Goal: Transaction & Acquisition: Book appointment/travel/reservation

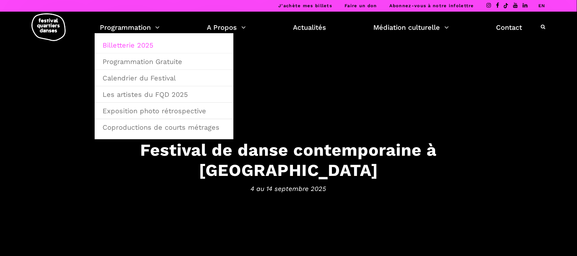
click at [141, 47] on link "Billetterie 2025" at bounding box center [163, 45] width 131 height 16
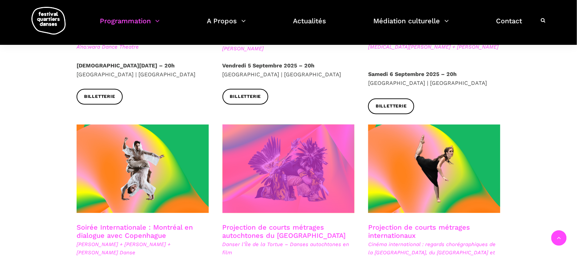
scroll to position [296, 0]
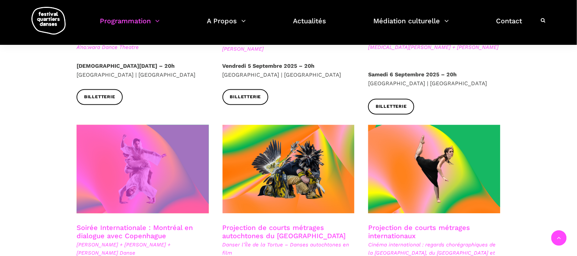
click at [137, 164] on span at bounding box center [143, 169] width 132 height 89
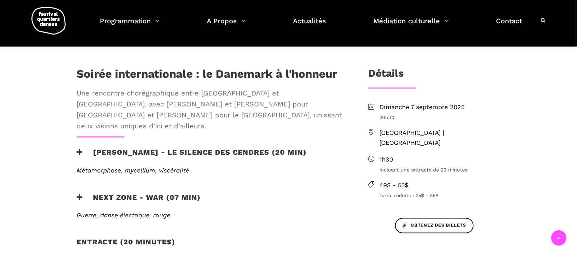
scroll to position [283, 0]
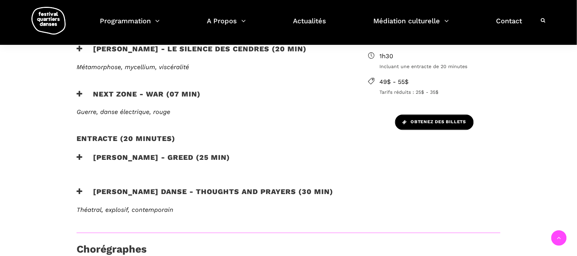
click at [428, 119] on span "Obtenez des billets" at bounding box center [435, 122] width 64 height 7
click at [420, 119] on span "Obtenez des billets" at bounding box center [435, 122] width 64 height 7
click at [428, 119] on span "Obtenez des billets" at bounding box center [435, 122] width 64 height 7
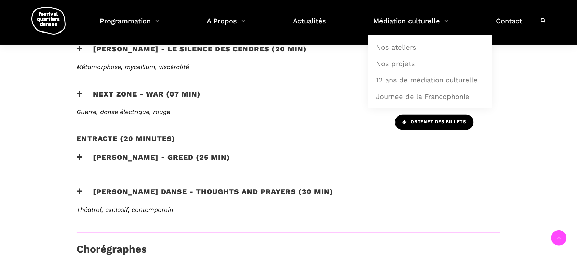
click at [426, 119] on span "Obtenez des billets" at bounding box center [435, 122] width 64 height 7
